Goal: Navigation & Orientation: Find specific page/section

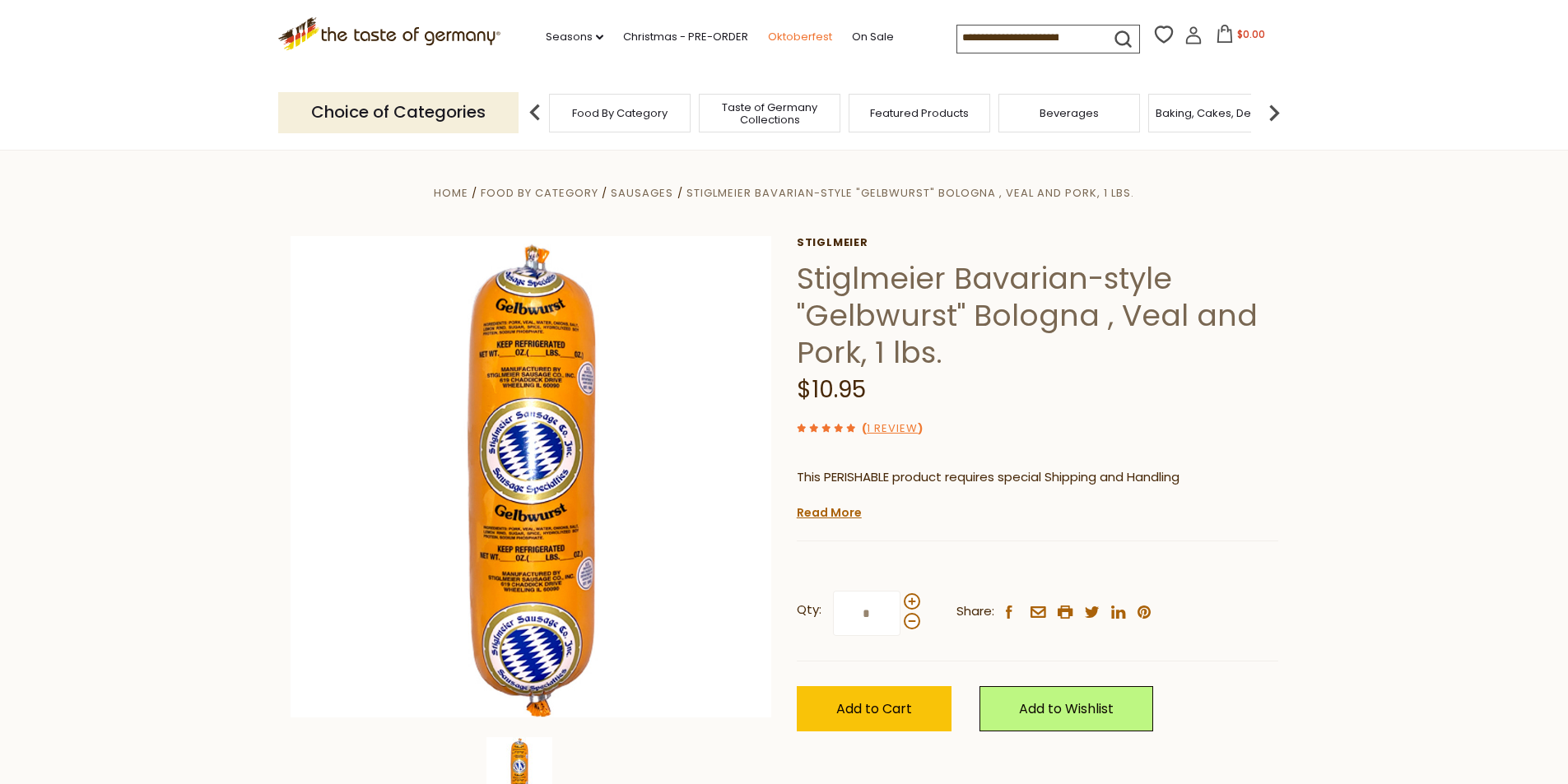
click at [788, 38] on link "Oktoberfest" at bounding box center [800, 36] width 64 height 18
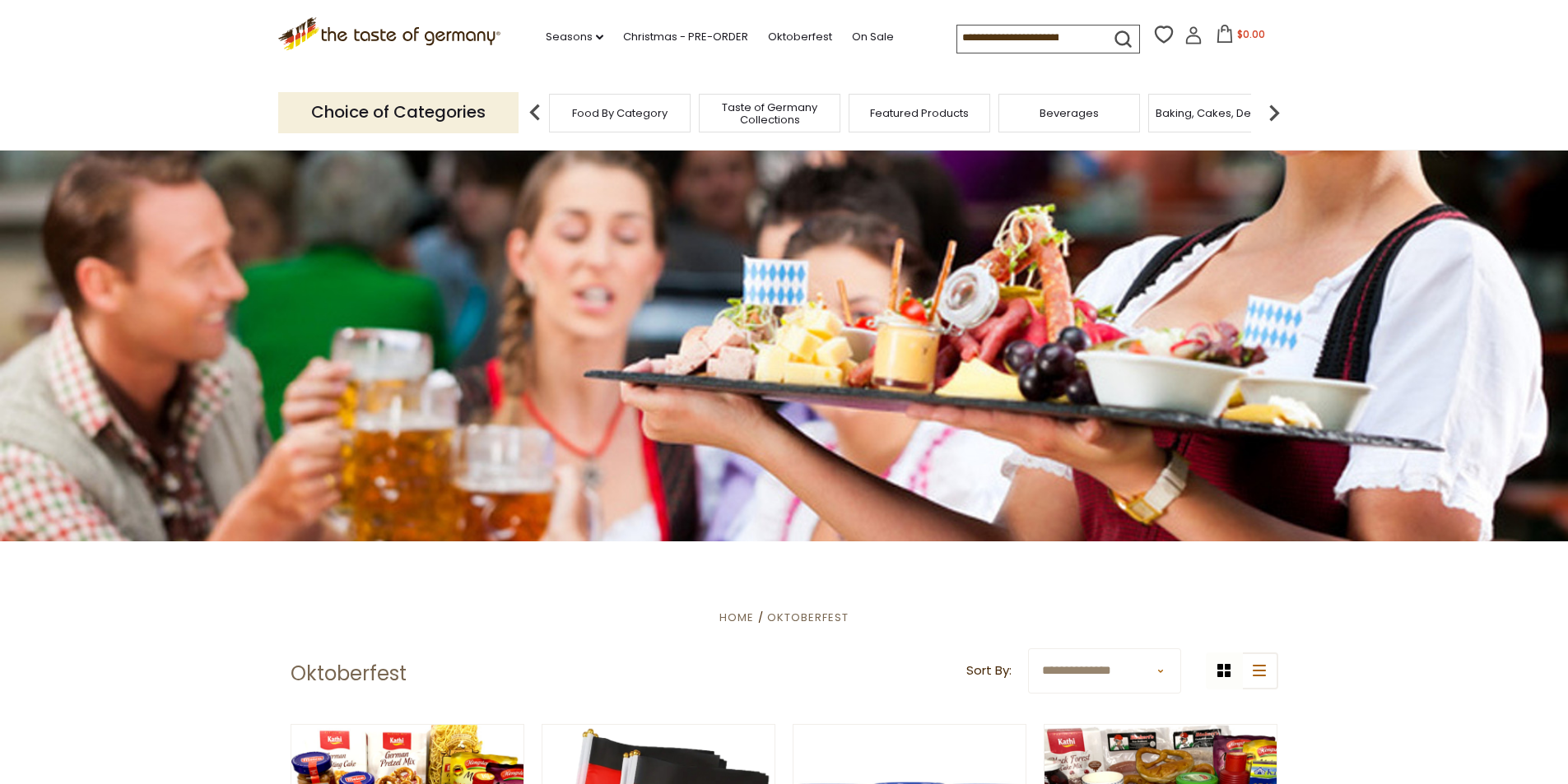
click at [615, 124] on div "Food By Category" at bounding box center [619, 114] width 141 height 39
click at [623, 116] on span "Food By Category" at bounding box center [611, 113] width 95 height 12
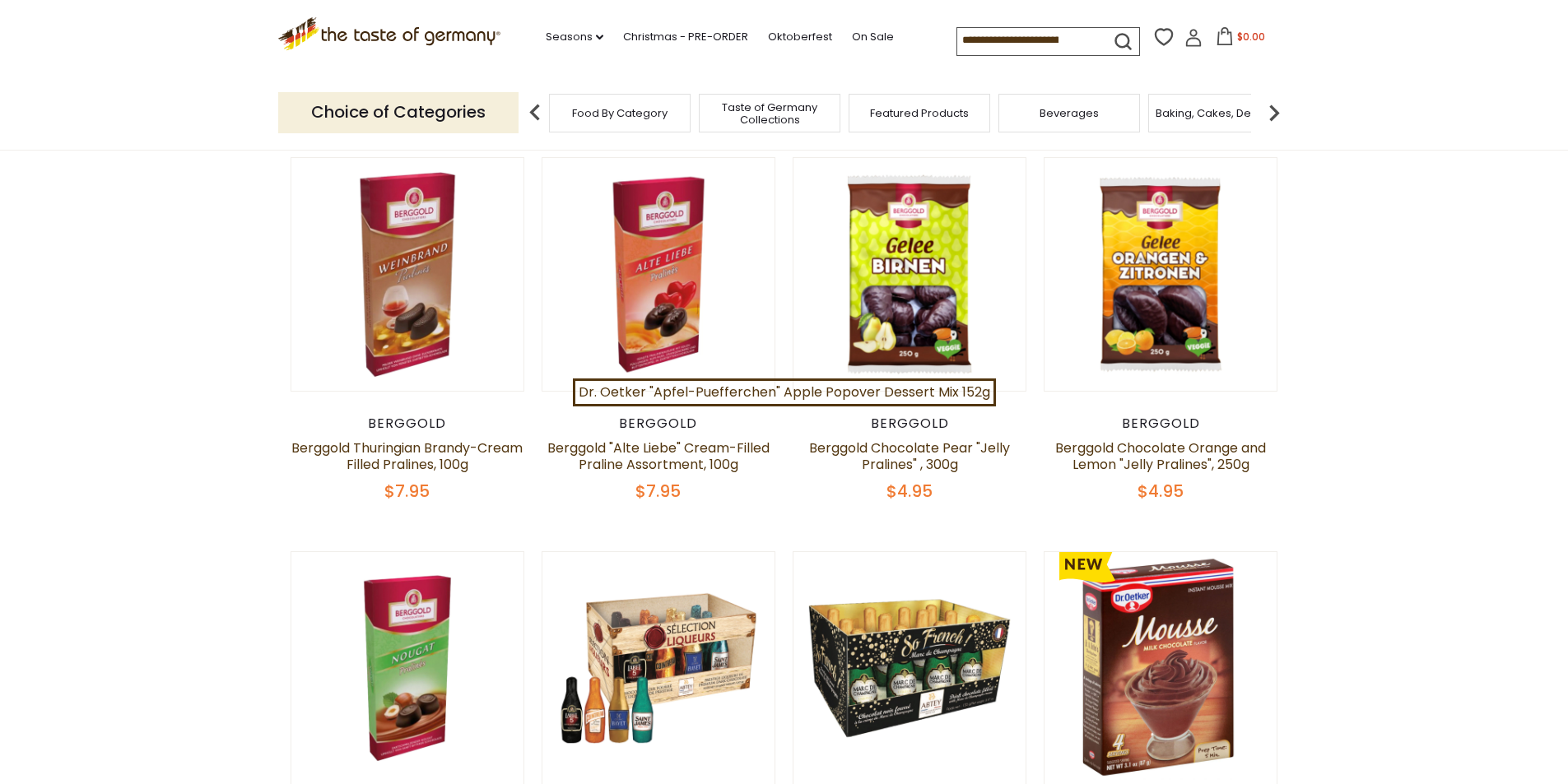
scroll to position [377, 0]
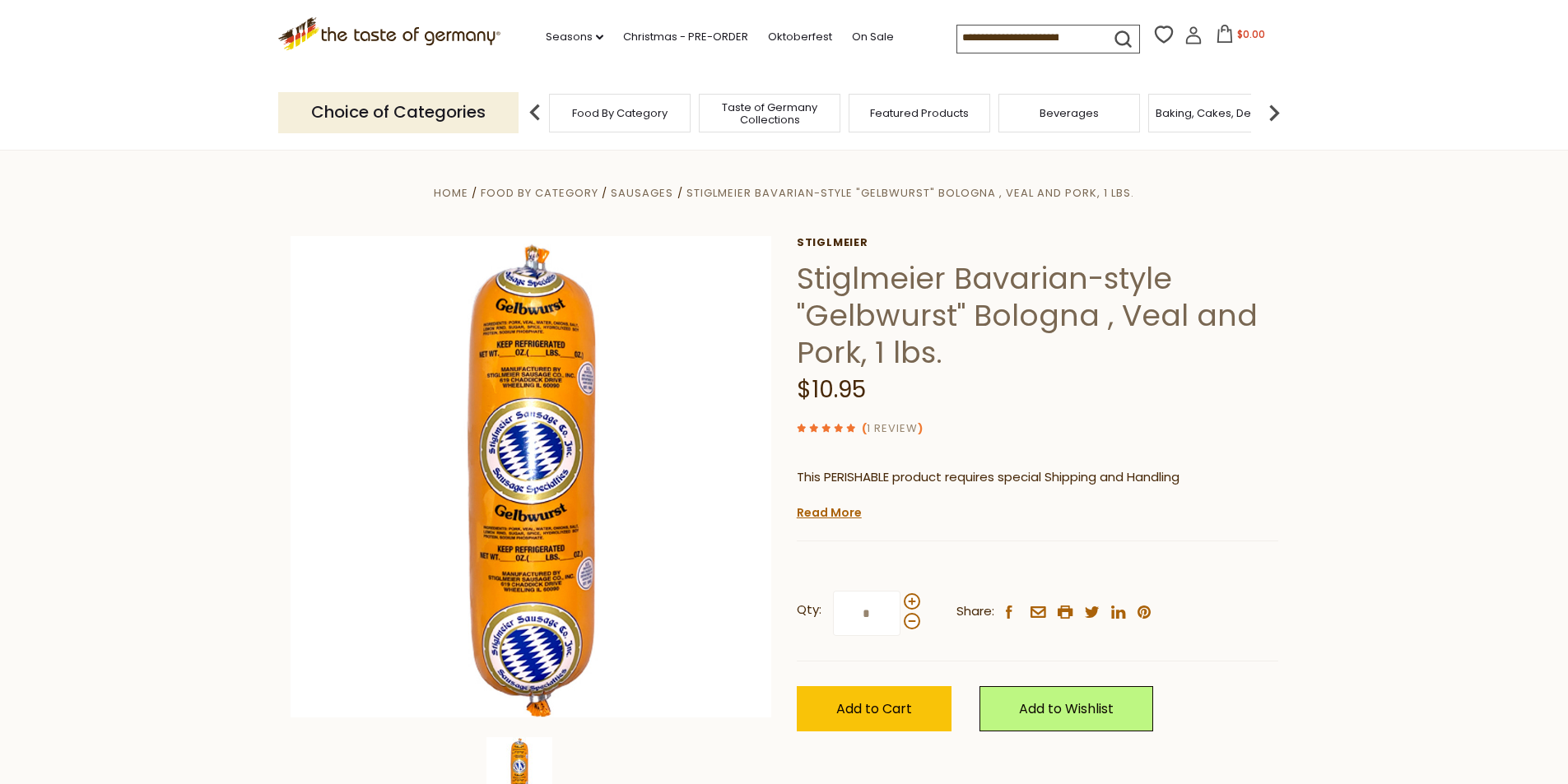
click at [905, 427] on link "1 Review" at bounding box center [892, 428] width 51 height 17
